Goal: Transaction & Acquisition: Purchase product/service

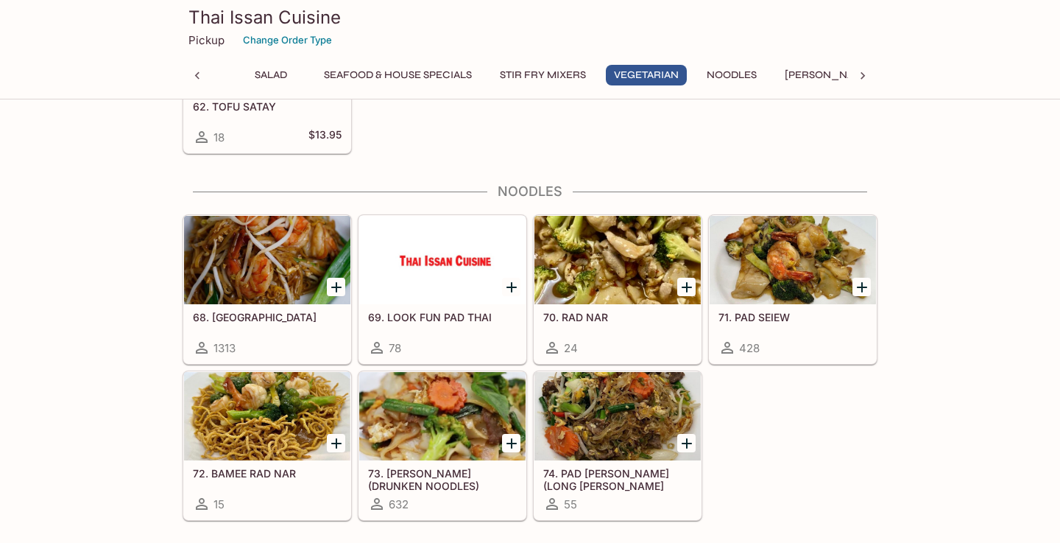
scroll to position [2612, 0]
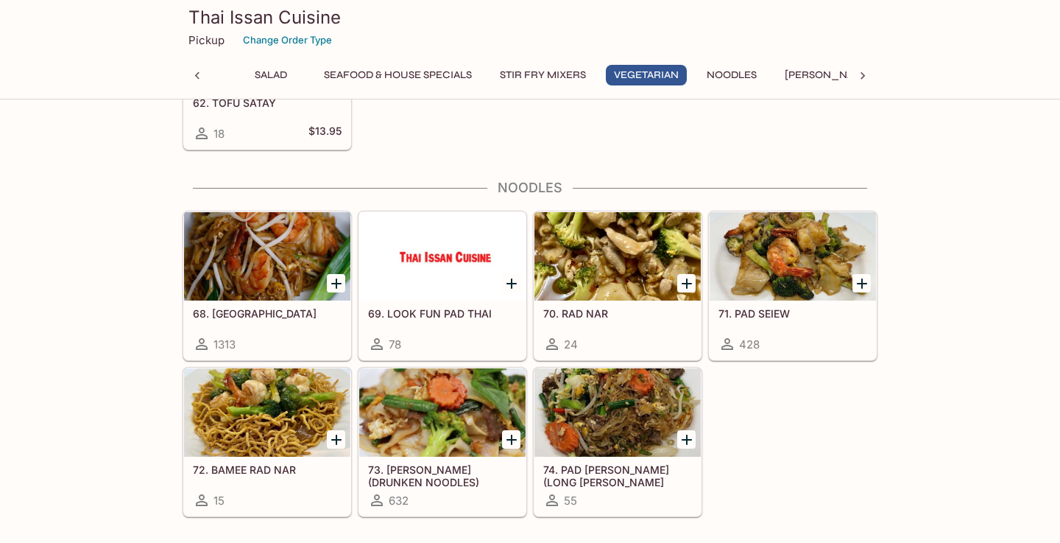
click at [461, 420] on div at bounding box center [442, 412] width 166 height 88
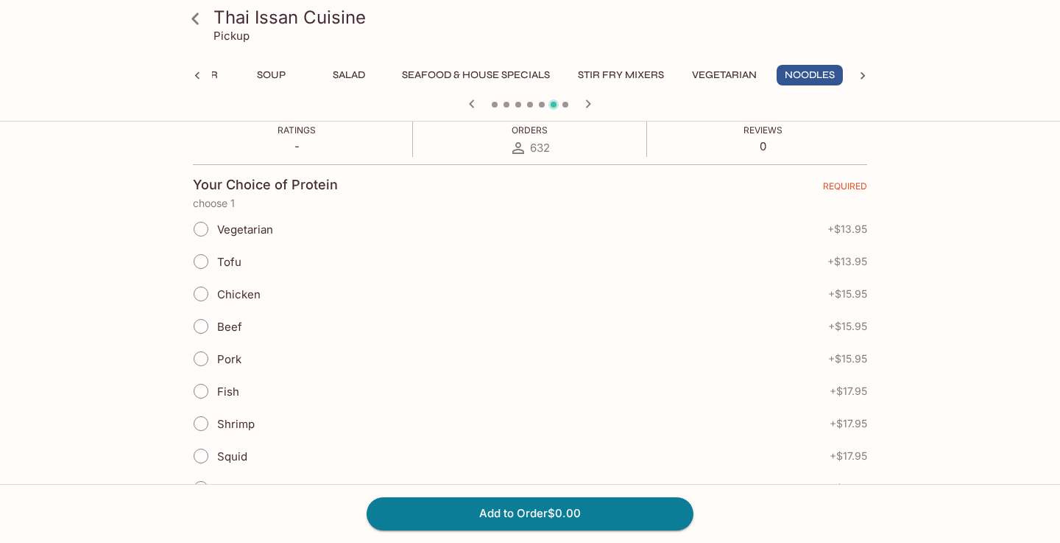
scroll to position [312, 0]
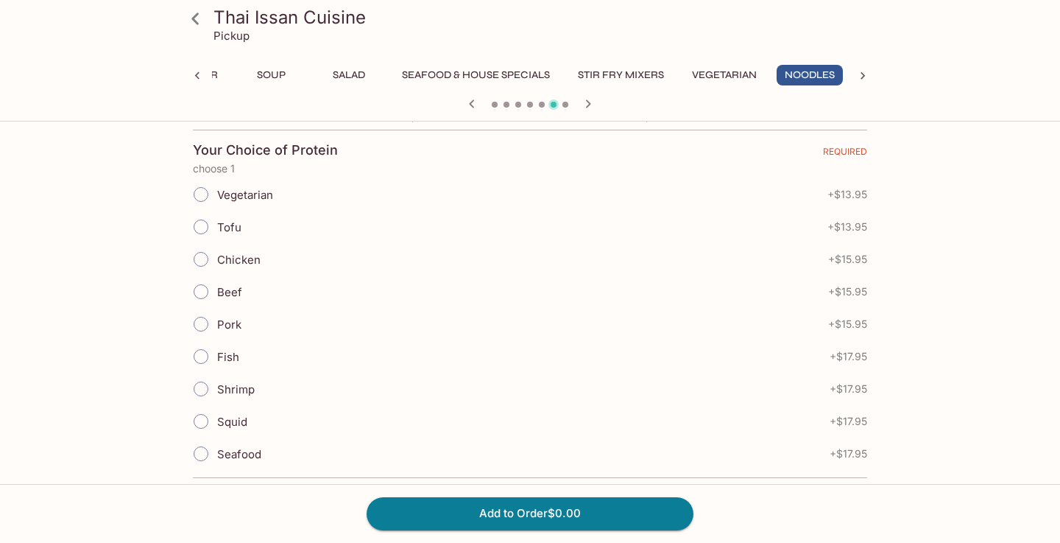
click at [203, 324] on input "Pork" at bounding box center [201, 323] width 31 height 31
radio input "true"
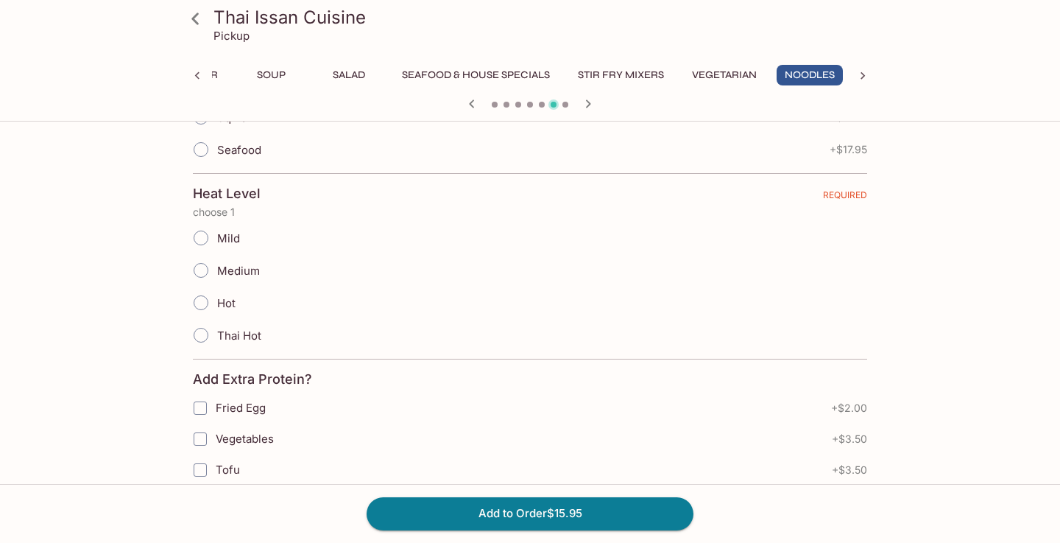
scroll to position [615, 0]
click at [200, 271] on input "Medium" at bounding box center [201, 270] width 31 height 31
radio input "true"
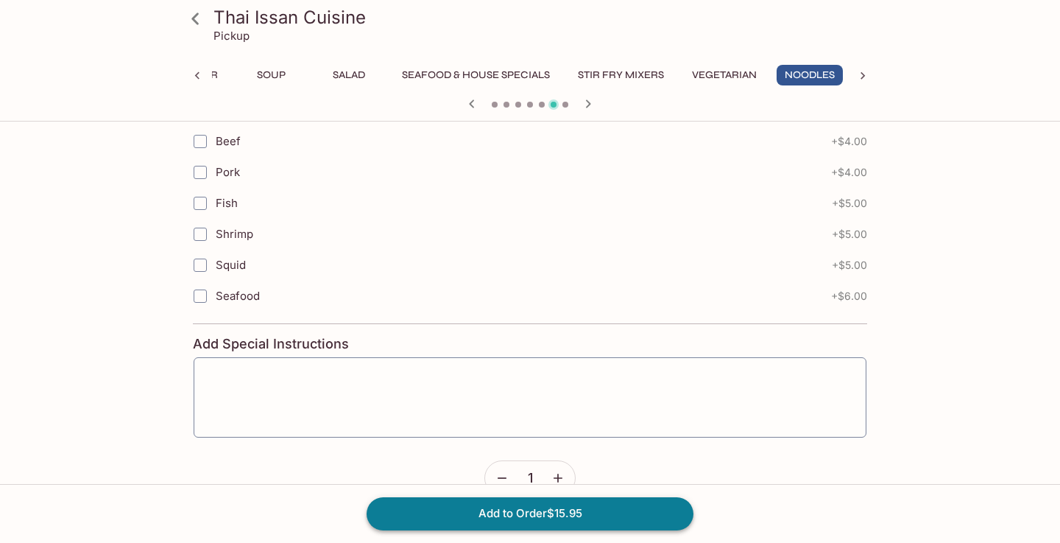
scroll to position [1040, 0]
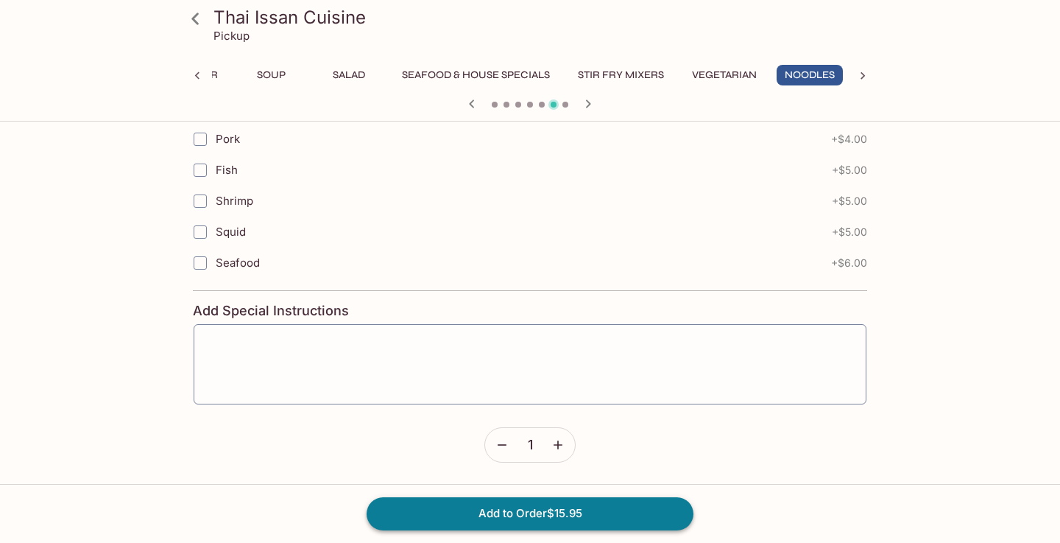
click at [571, 512] on button "Add to Order $15.95" at bounding box center [530, 513] width 327 height 32
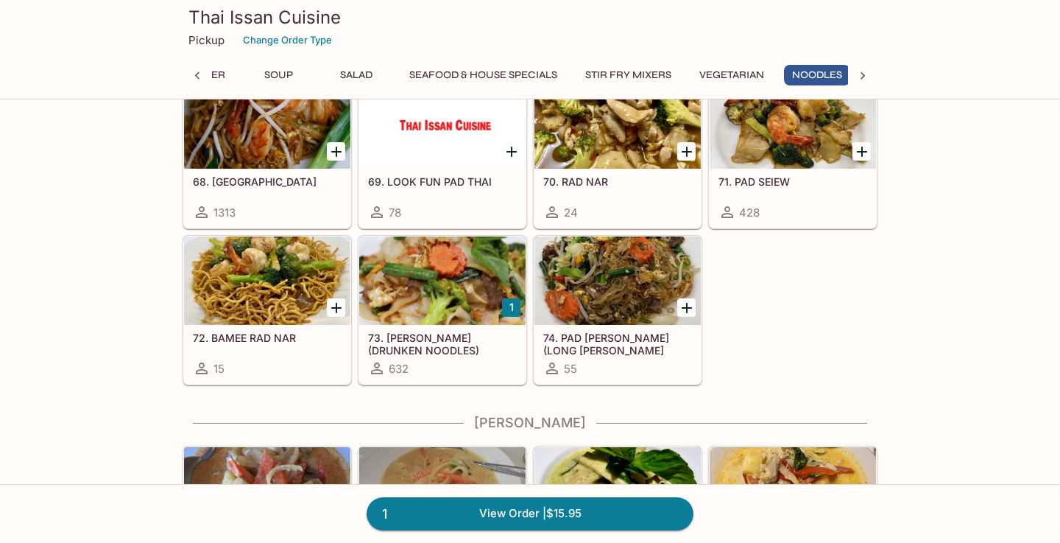
scroll to position [0, 65]
click at [428, 311] on div at bounding box center [442, 280] width 166 height 88
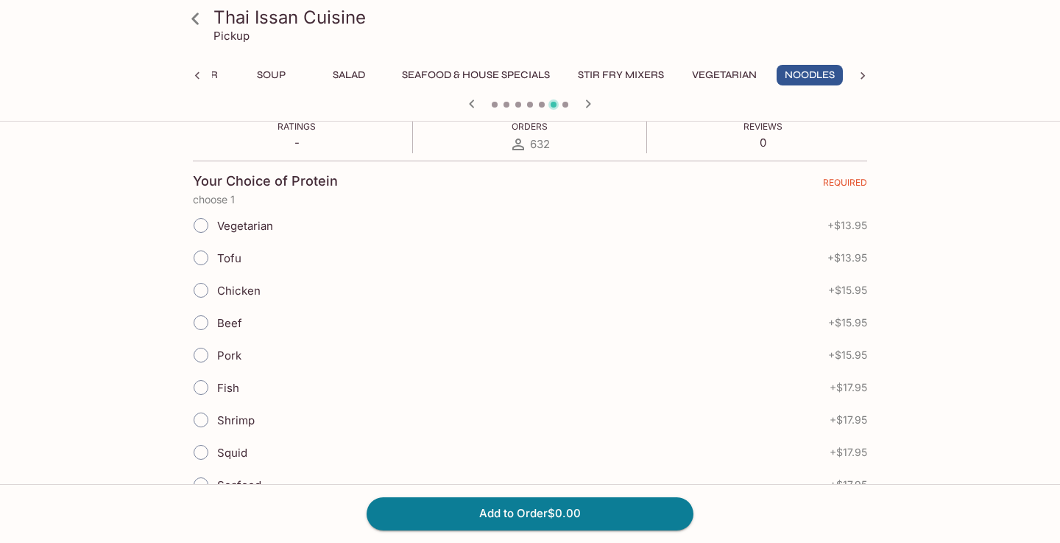
scroll to position [306, 0]
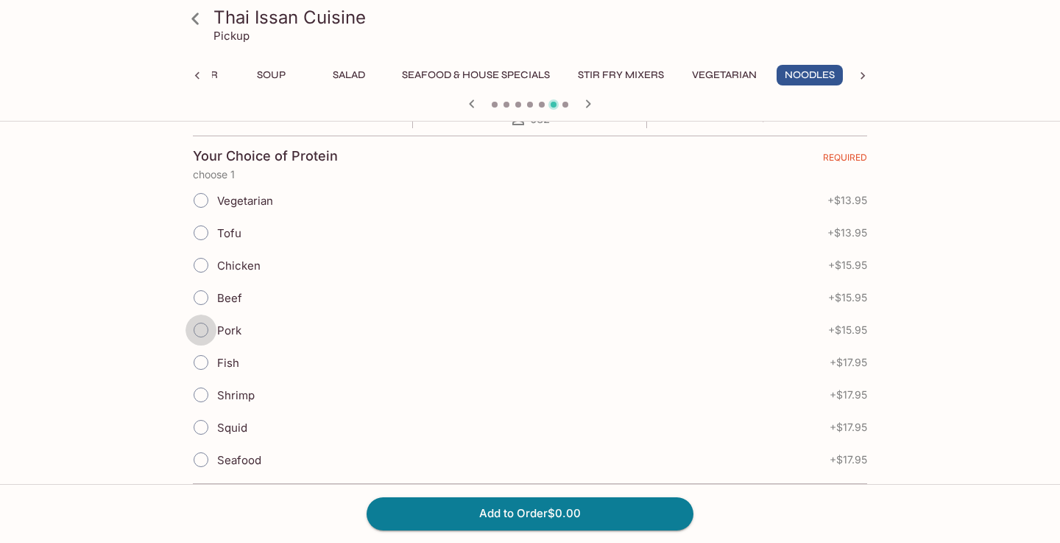
click at [202, 323] on input "Pork" at bounding box center [201, 329] width 31 height 31
radio input "true"
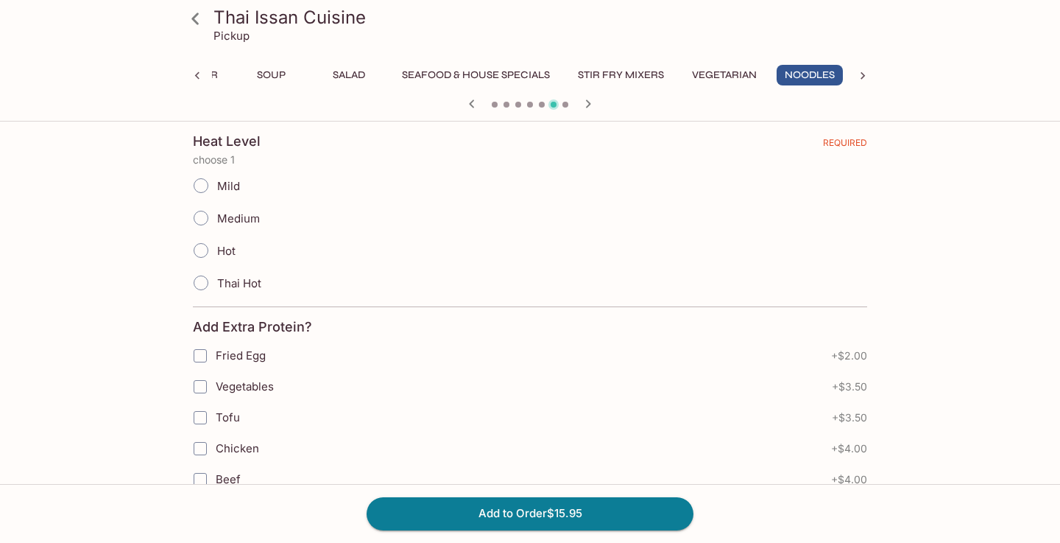
scroll to position [694, 0]
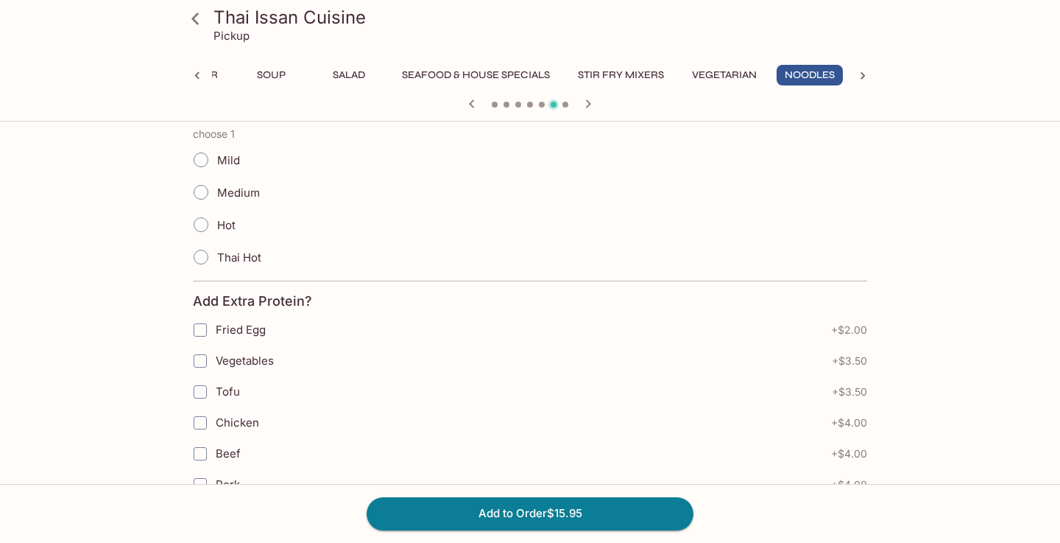
click at [198, 158] on input "Mild" at bounding box center [201, 159] width 31 height 31
radio input "true"
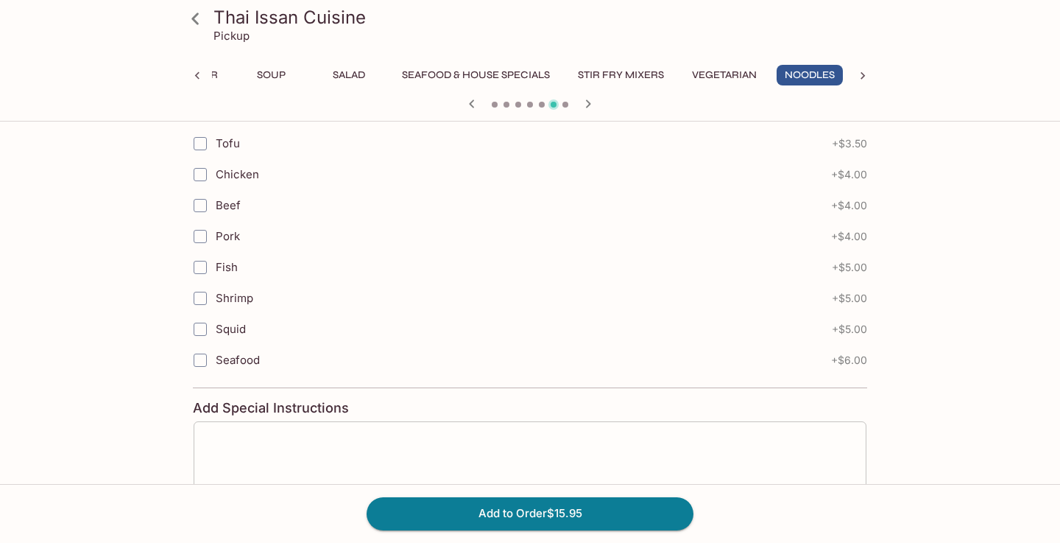
scroll to position [953, 0]
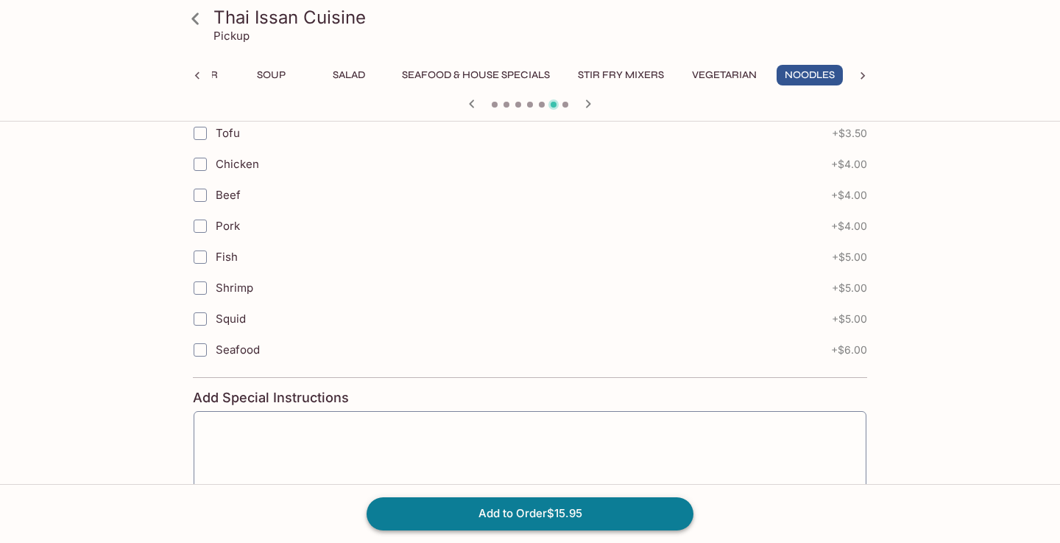
click at [568, 516] on button "Add to Order $15.95" at bounding box center [530, 513] width 327 height 32
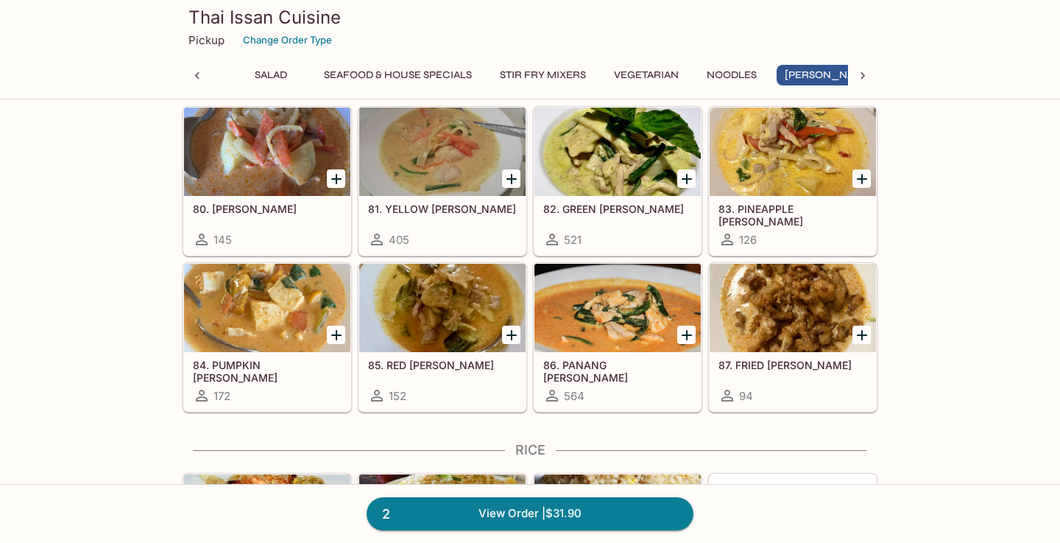
scroll to position [3082, 0]
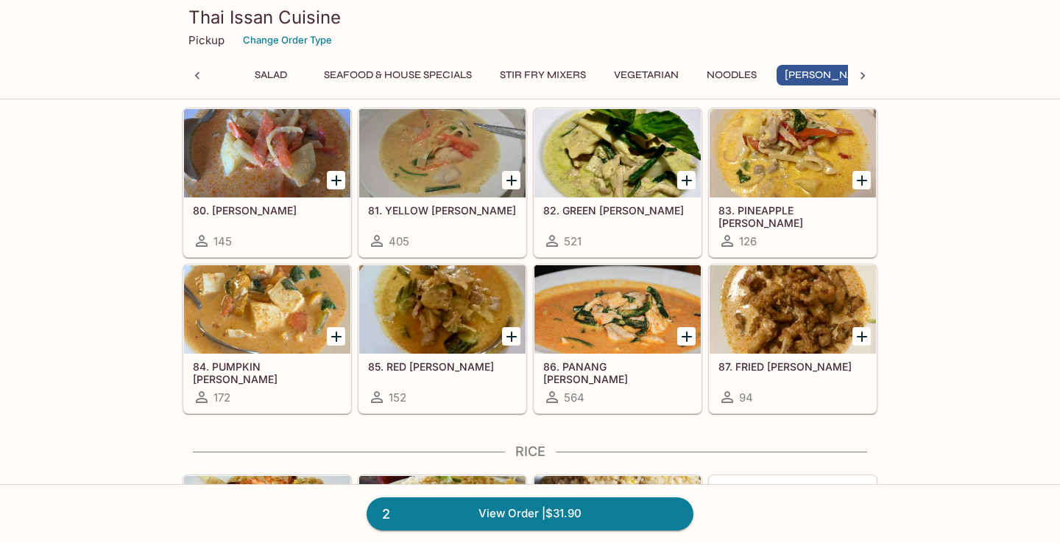
click at [451, 169] on div at bounding box center [442, 153] width 166 height 88
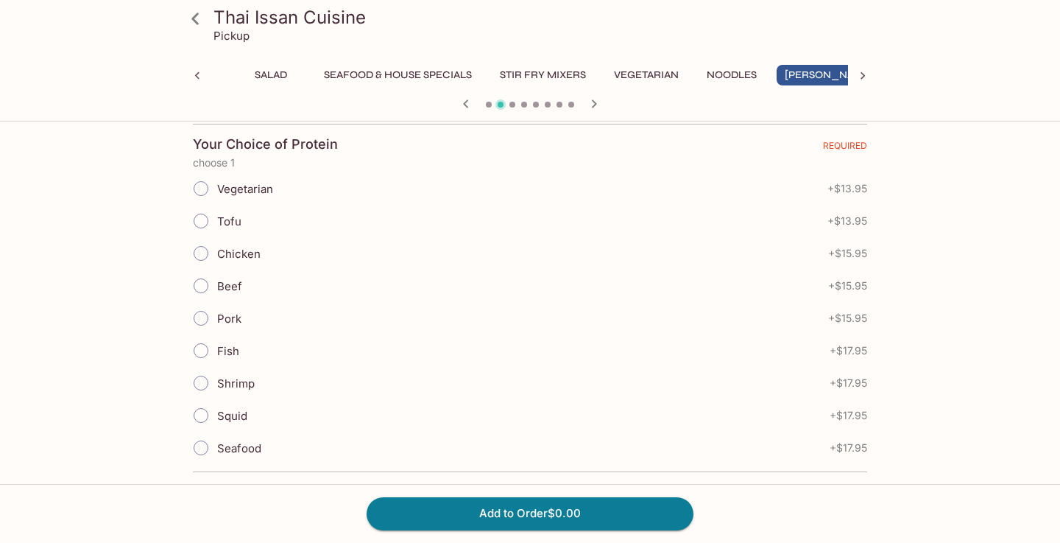
scroll to position [319, 0]
click at [204, 288] on input "Beef" at bounding box center [201, 284] width 31 height 31
radio input "true"
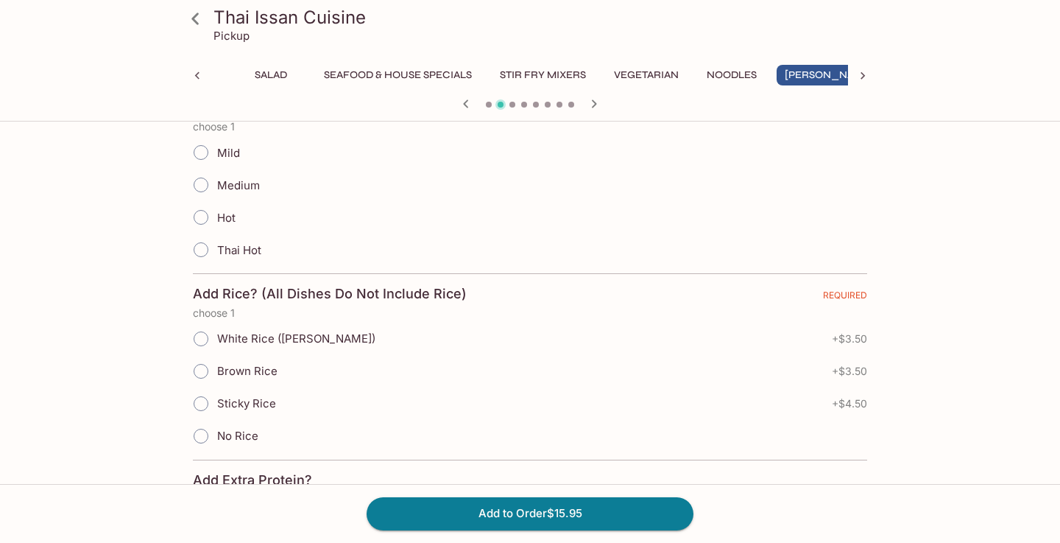
scroll to position [706, 0]
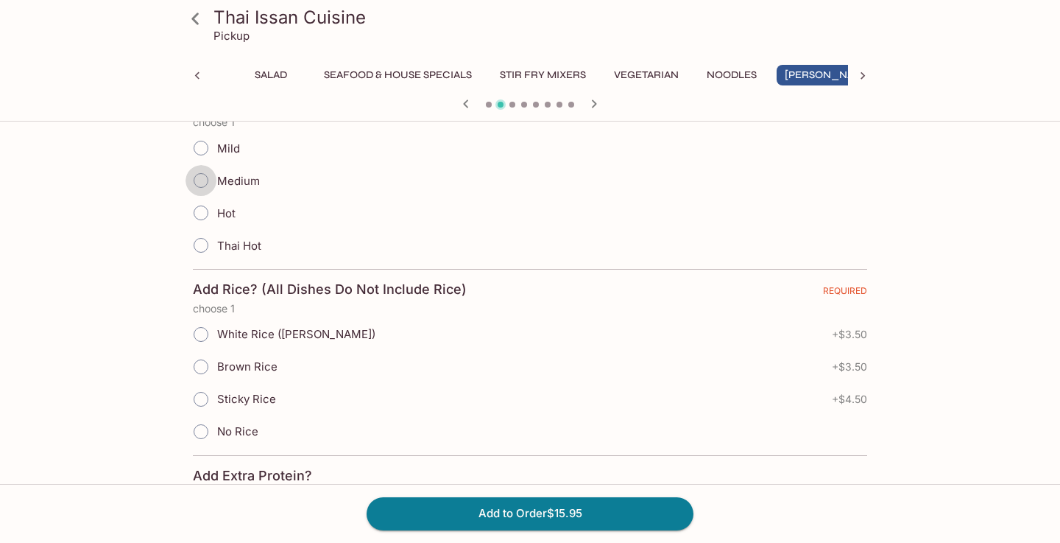
click at [197, 185] on input "Medium" at bounding box center [201, 180] width 31 height 31
radio input "true"
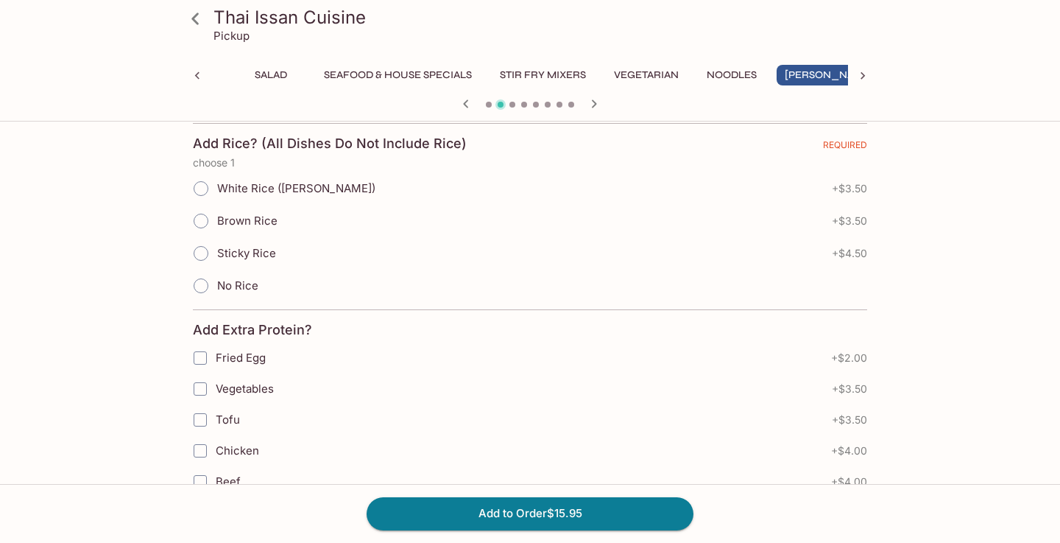
scroll to position [853, 0]
click at [197, 183] on input "White Rice ([PERSON_NAME])" at bounding box center [201, 187] width 31 height 31
radio input "true"
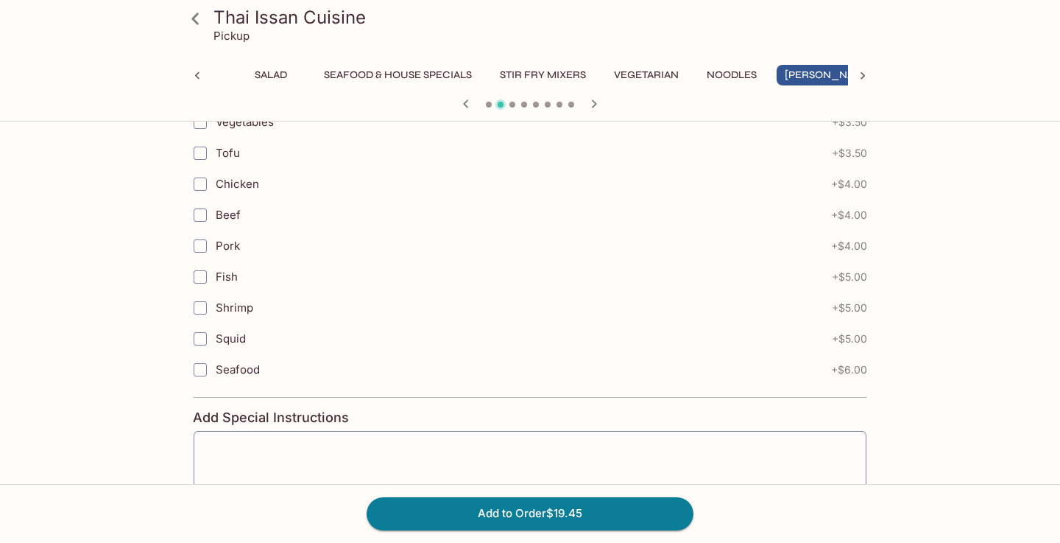
scroll to position [1225, 0]
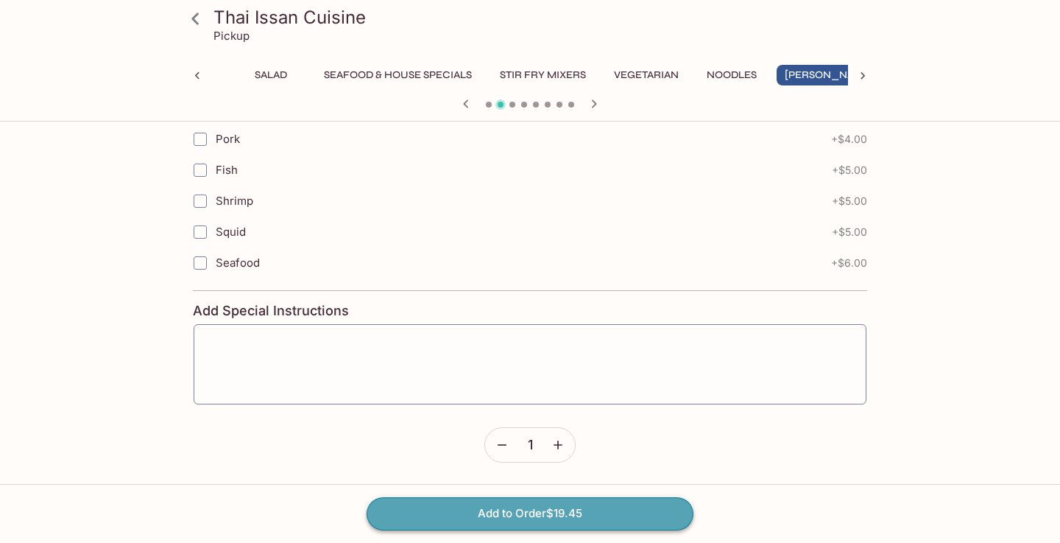
click at [552, 508] on button "Add to Order $19.45" at bounding box center [530, 513] width 327 height 32
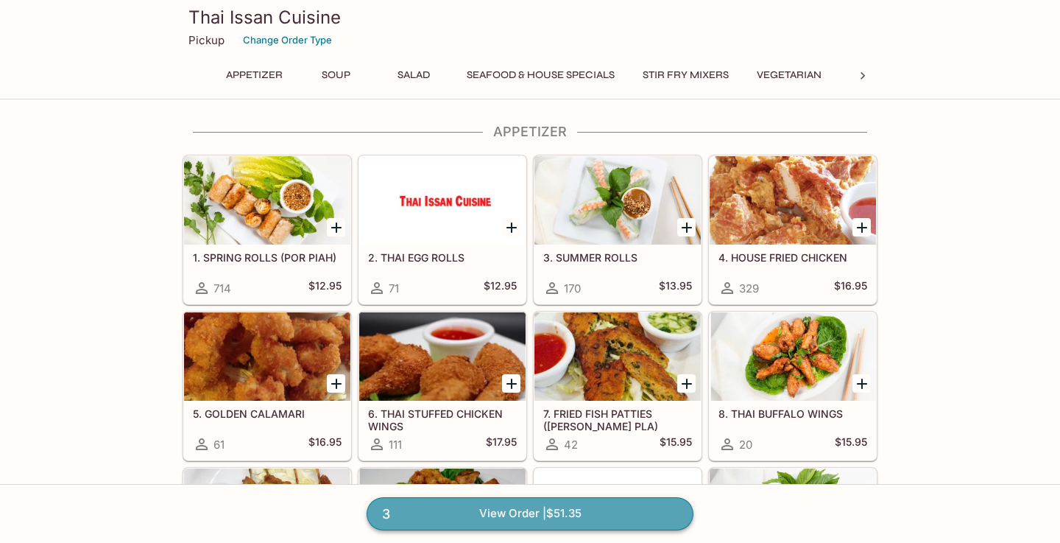
click at [534, 520] on link "3 View Order | $51.35" at bounding box center [530, 513] width 327 height 32
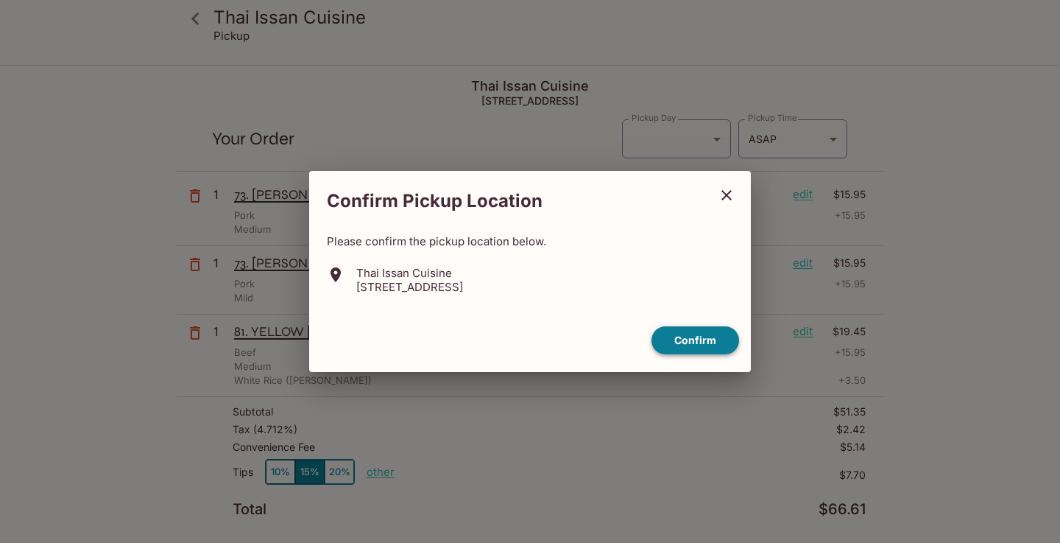
click at [707, 346] on button "Confirm" at bounding box center [696, 340] width 88 height 29
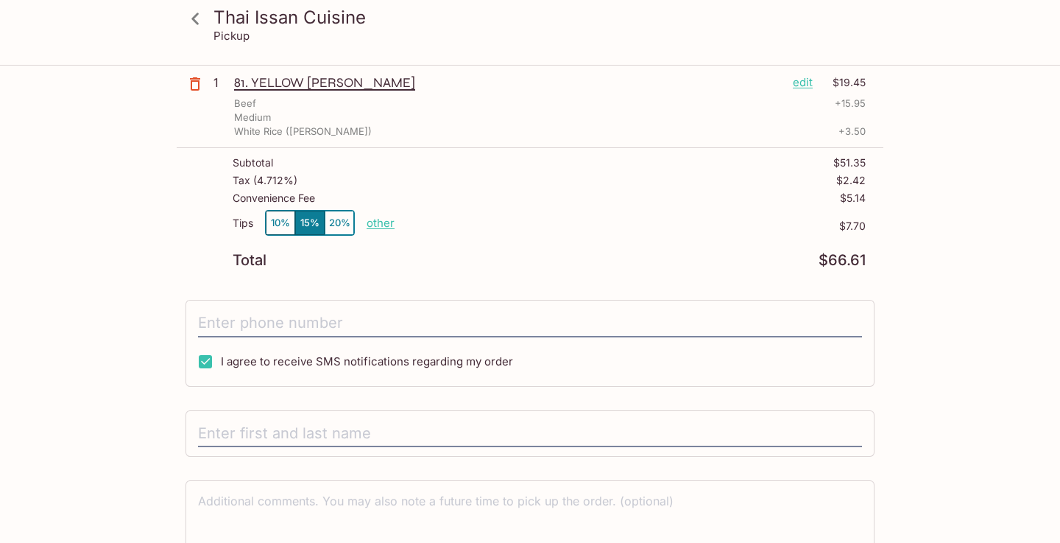
scroll to position [246, 0]
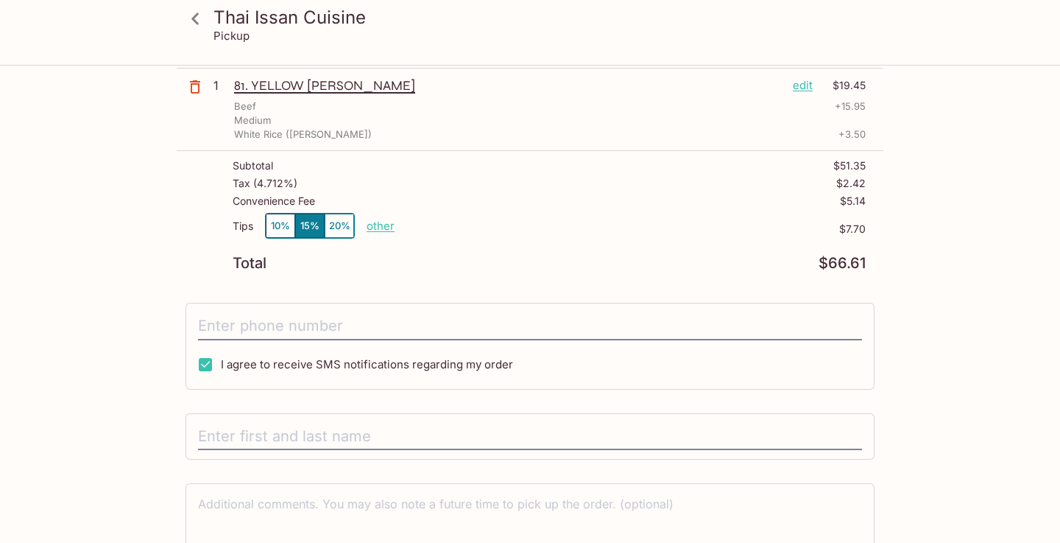
click at [378, 226] on p "other" at bounding box center [381, 226] width 28 height 14
type input "0.00"
click at [978, 297] on div "Thai Issan Cuisine Pickup Thai Issan Cuisine [STREET_ADDRESS] Your Order Pickup…" at bounding box center [530, 220] width 942 height 800
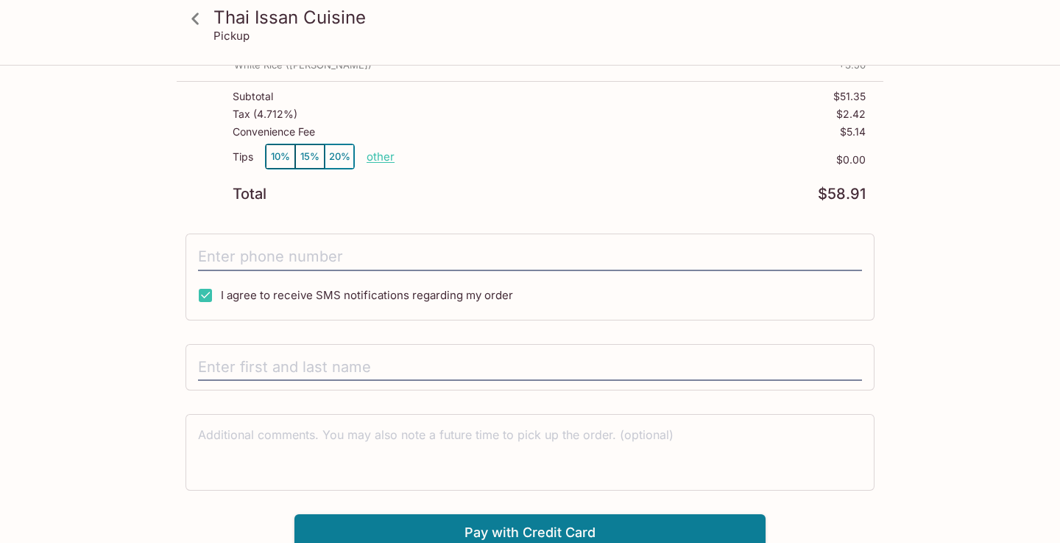
scroll to position [323, 0]
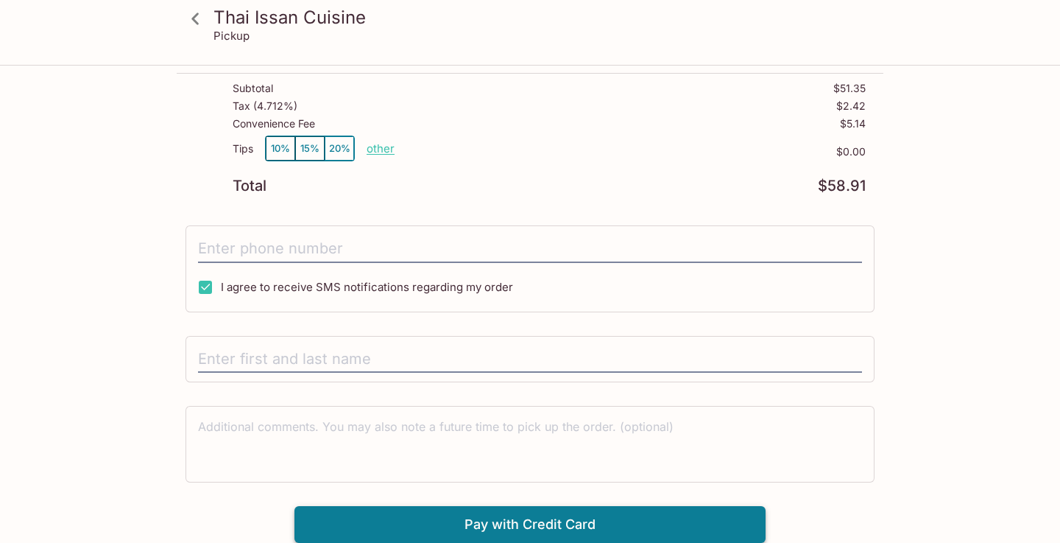
click at [566, 521] on button "Pay with Credit Card" at bounding box center [529, 524] width 471 height 37
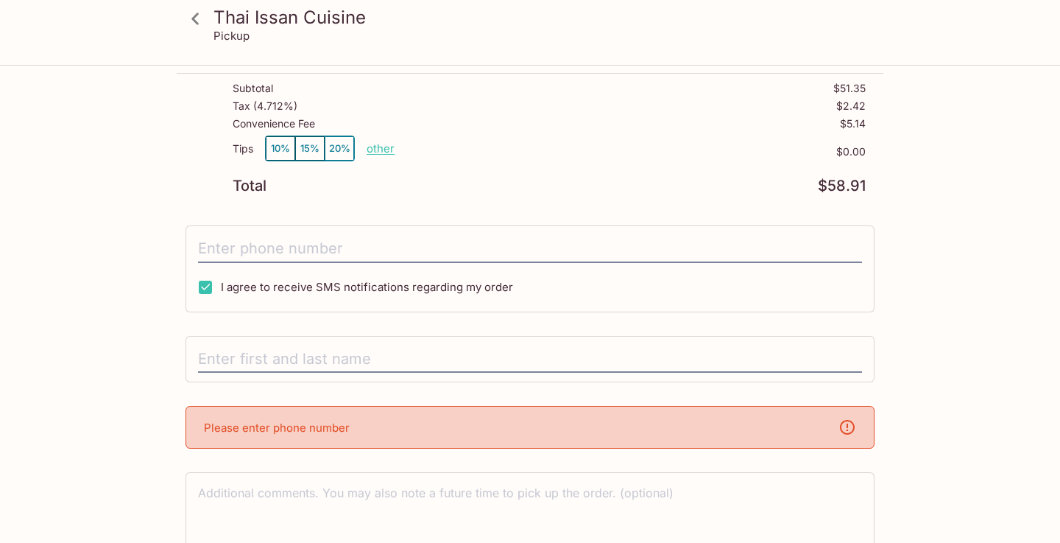
click at [751, 428] on div "Please enter phone number" at bounding box center [530, 427] width 689 height 43
click at [510, 364] on input "text" at bounding box center [530, 359] width 664 height 28
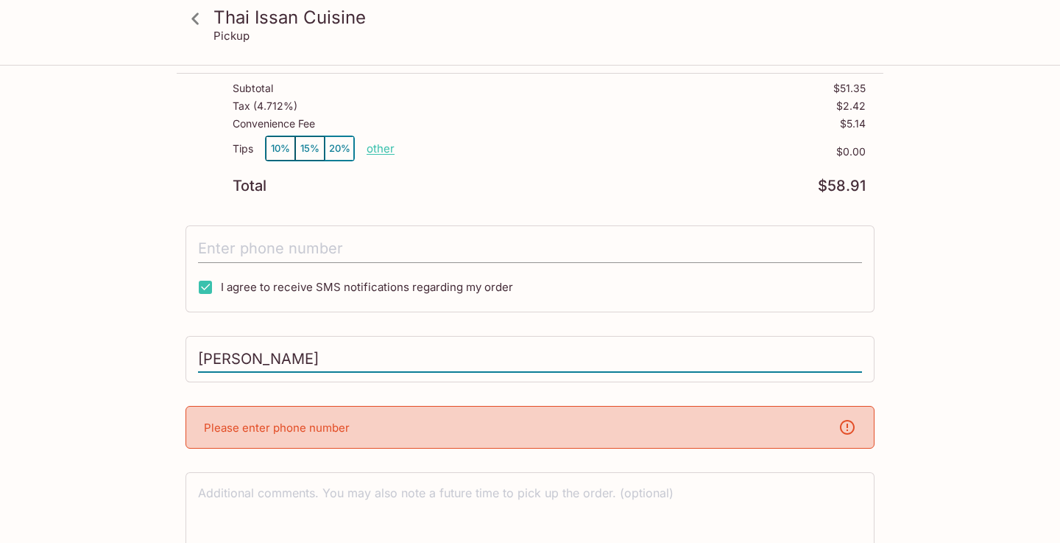
type input "[PERSON_NAME]"
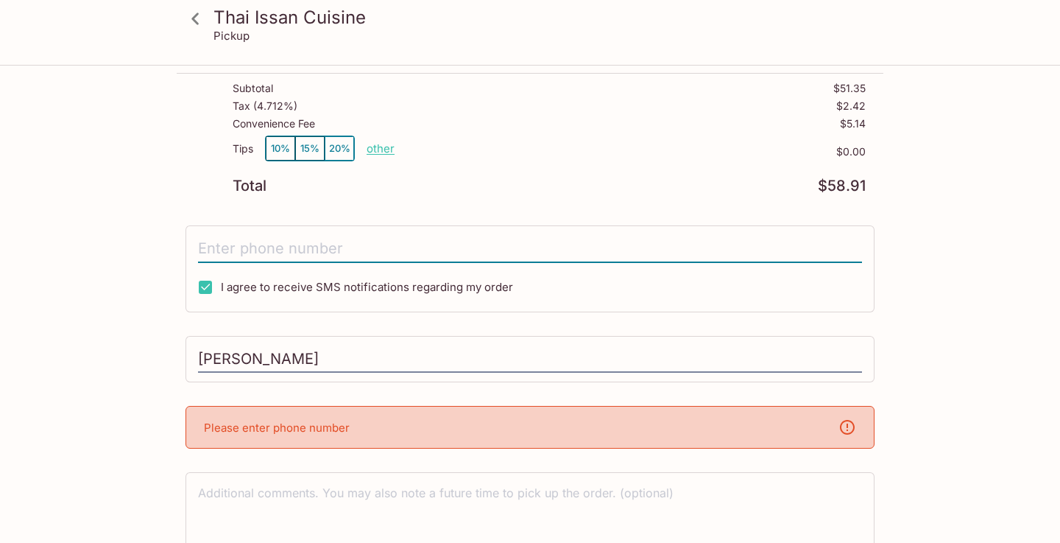
click at [229, 240] on input "tel" at bounding box center [530, 249] width 664 height 28
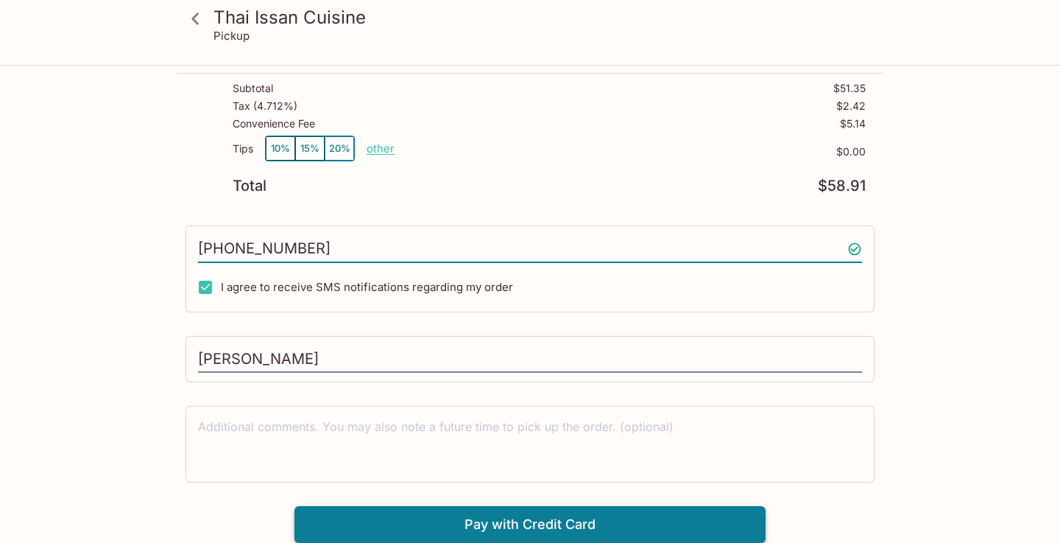
type input "[PHONE_NUMBER]"
click at [513, 518] on button "Pay with Credit Card" at bounding box center [529, 524] width 471 height 37
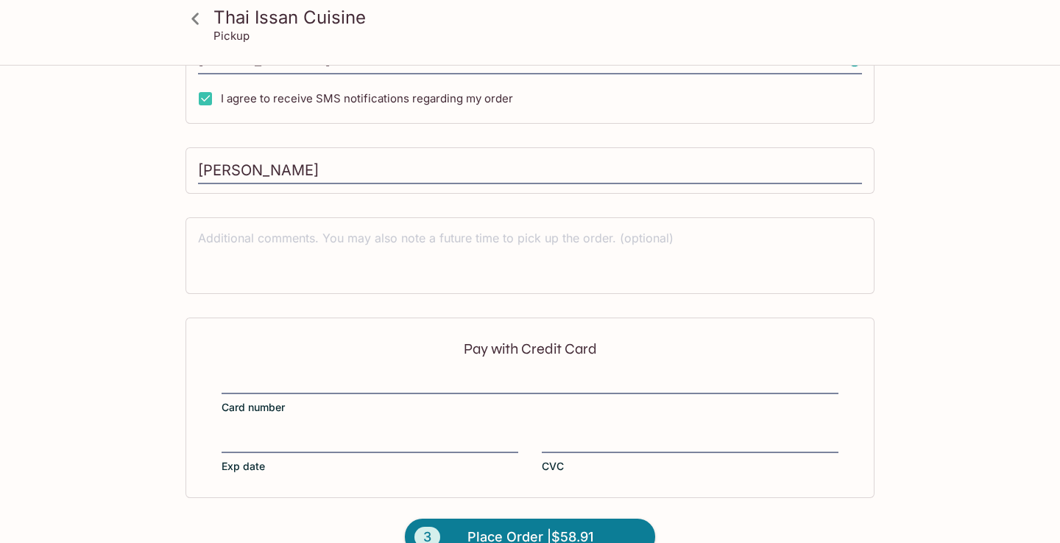
scroll to position [544, 0]
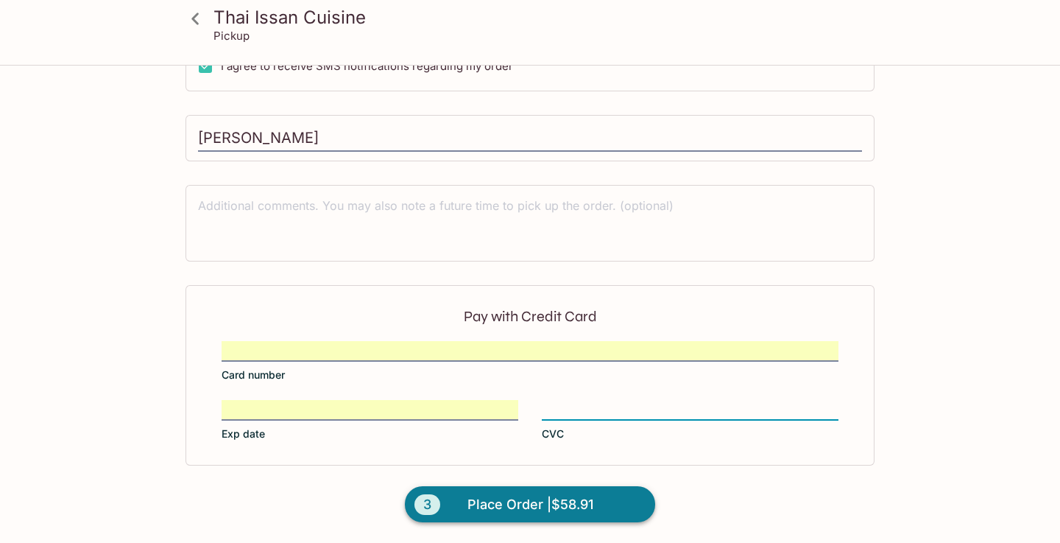
click at [537, 501] on span "Place Order | $58.91" at bounding box center [530, 505] width 126 height 24
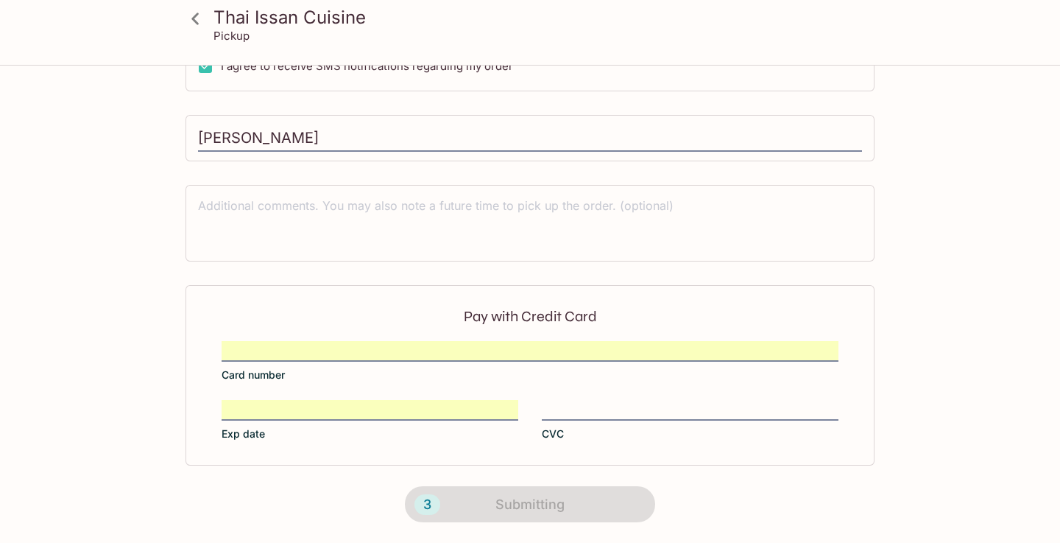
scroll to position [0, 0]
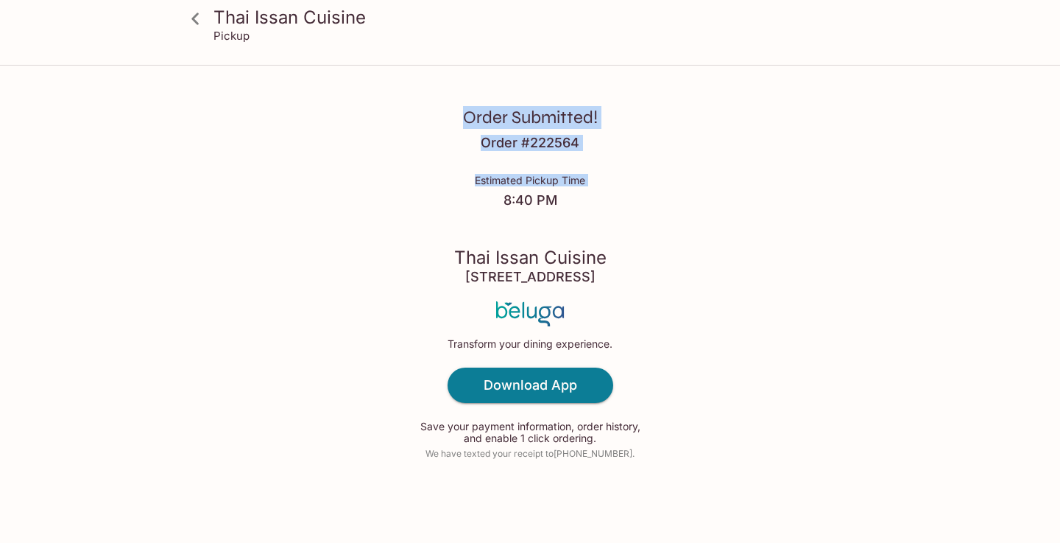
drag, startPoint x: 367, startPoint y: 125, endPoint x: 281, endPoint y: 63, distance: 106.0
click at [286, 67] on div "Order Submitted! Order # 222564 Estimated Pickup Time 8:40 PM Thai Issan Cuisin…" at bounding box center [530, 271] width 942 height 543
